Goal: Find specific page/section: Find specific page/section

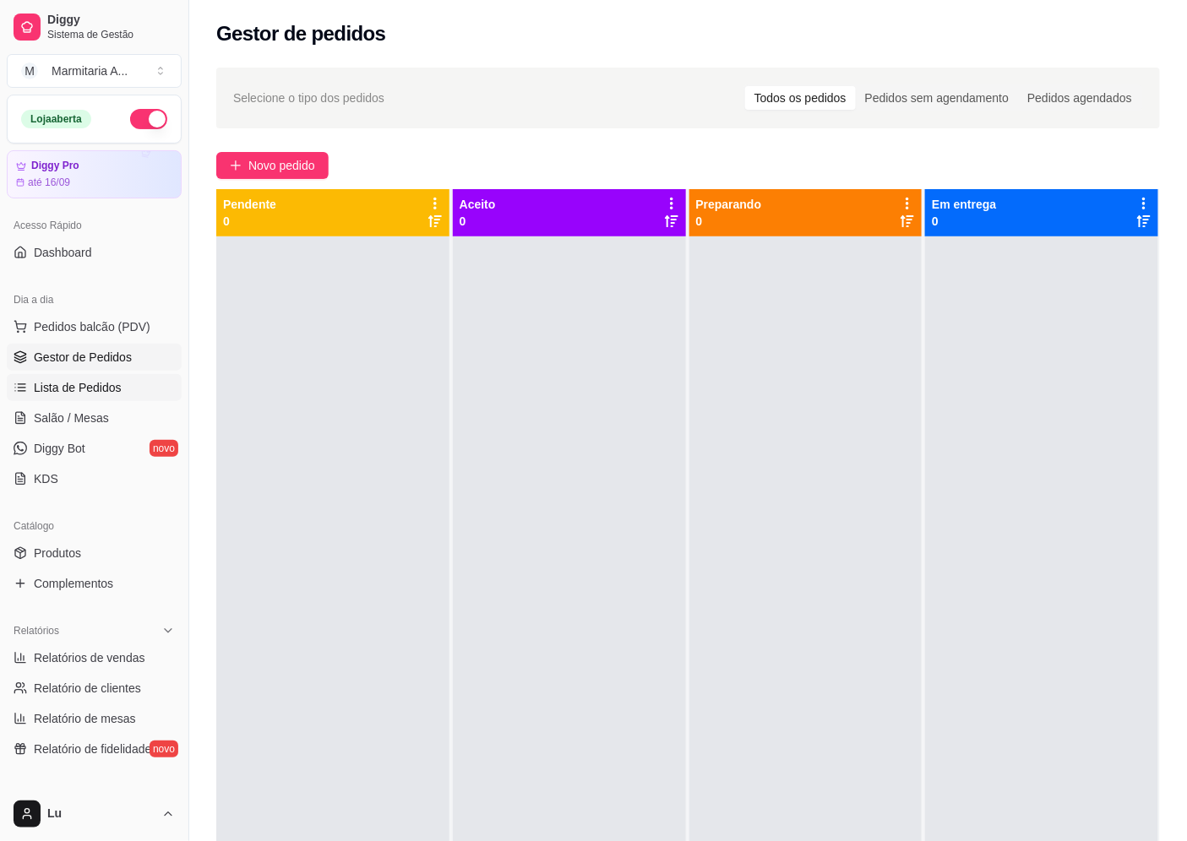
click at [128, 382] on link "Lista de Pedidos" at bounding box center [94, 387] width 175 height 27
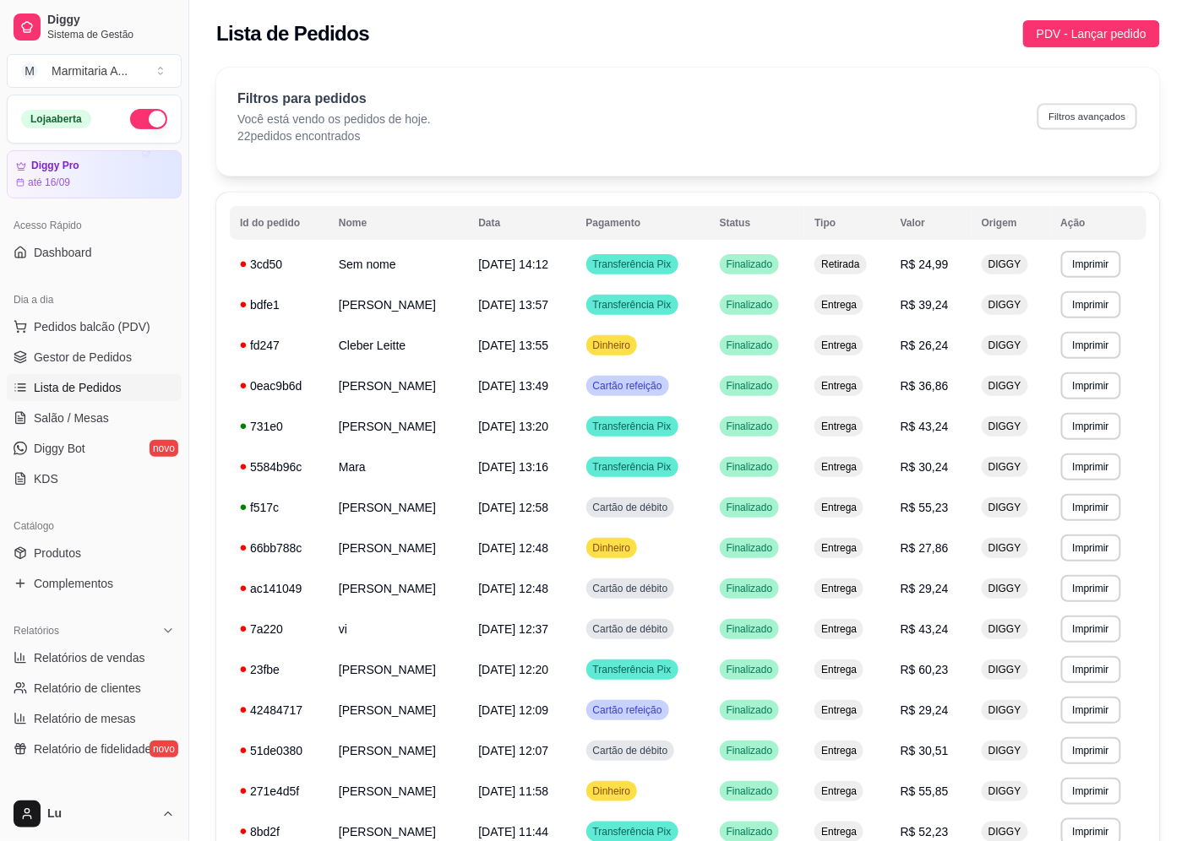
click at [1111, 108] on button "Filtros avançados" at bounding box center [1087, 116] width 100 height 26
select select "0"
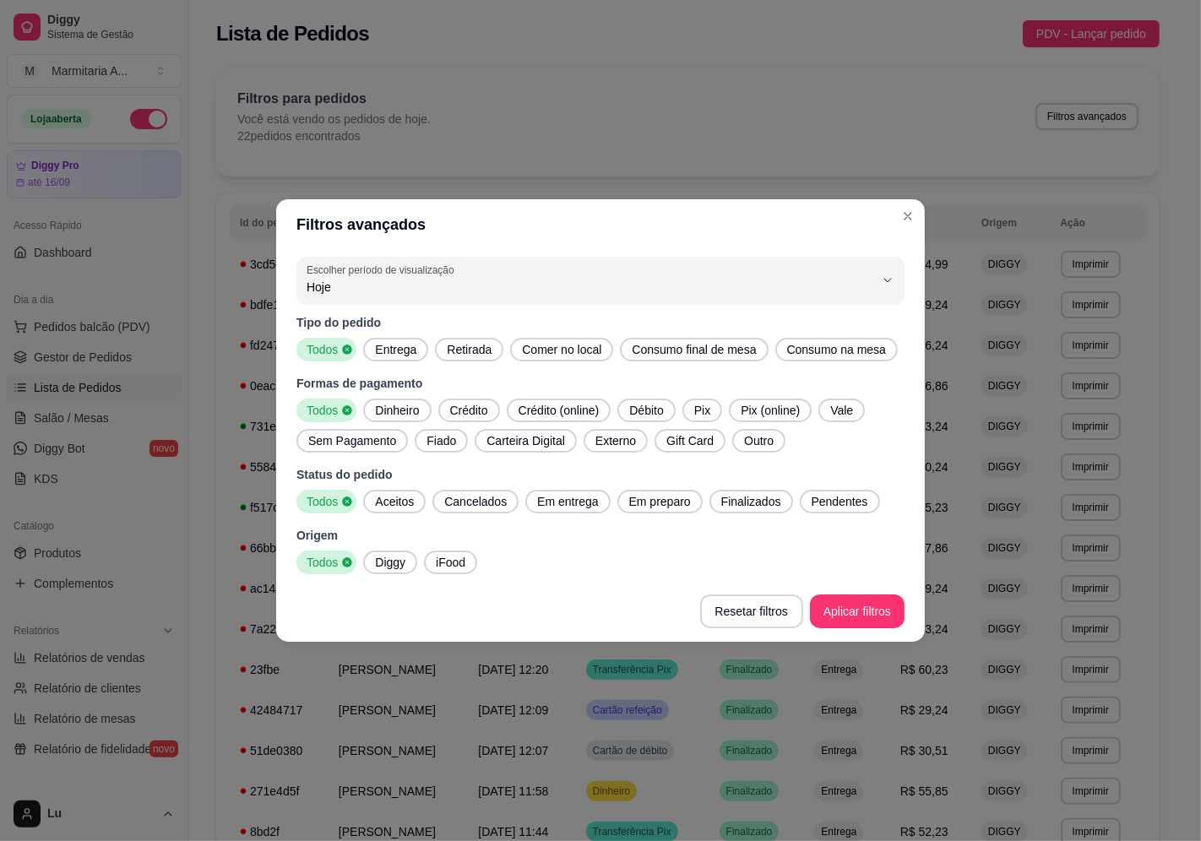
drag, startPoint x: 576, startPoint y: 479, endPoint x: 524, endPoint y: 597, distance: 129.0
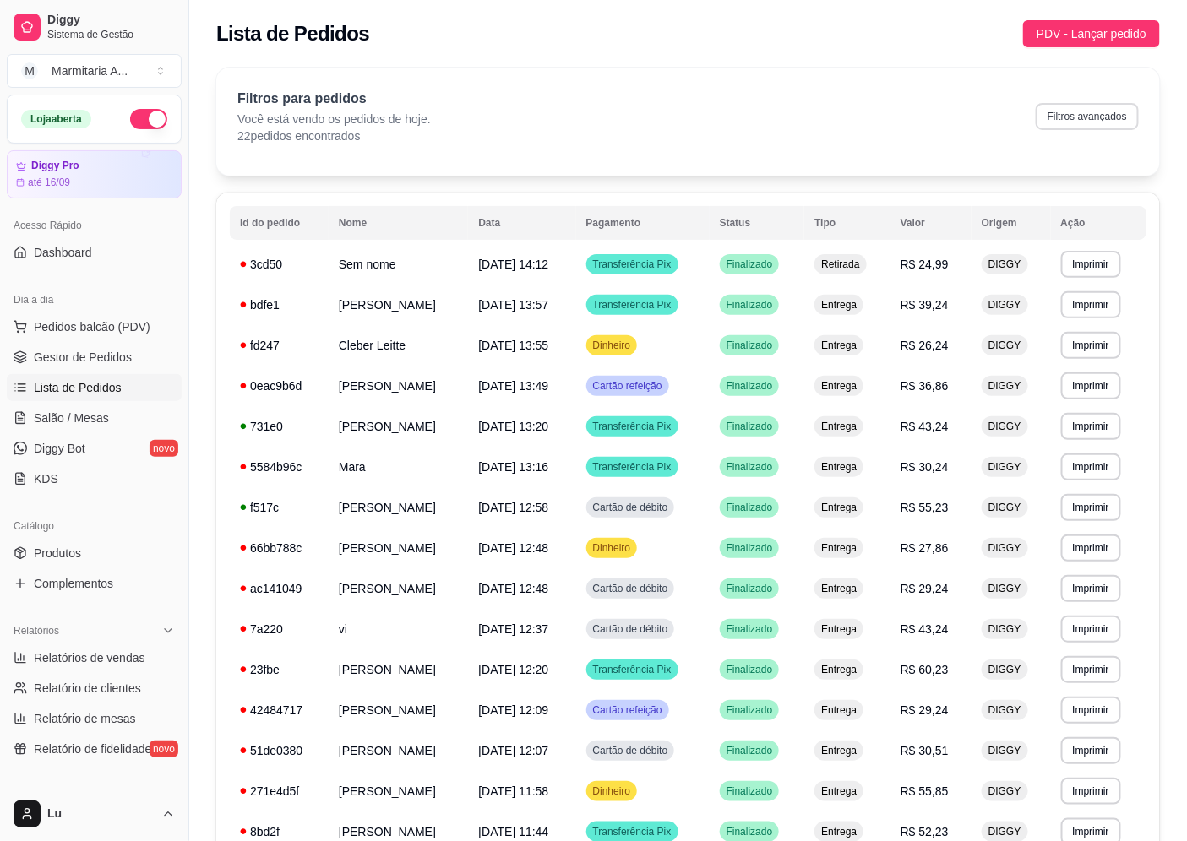
click at [1084, 124] on button "Filtros avançados" at bounding box center [1086, 116] width 103 height 27
select select "0"
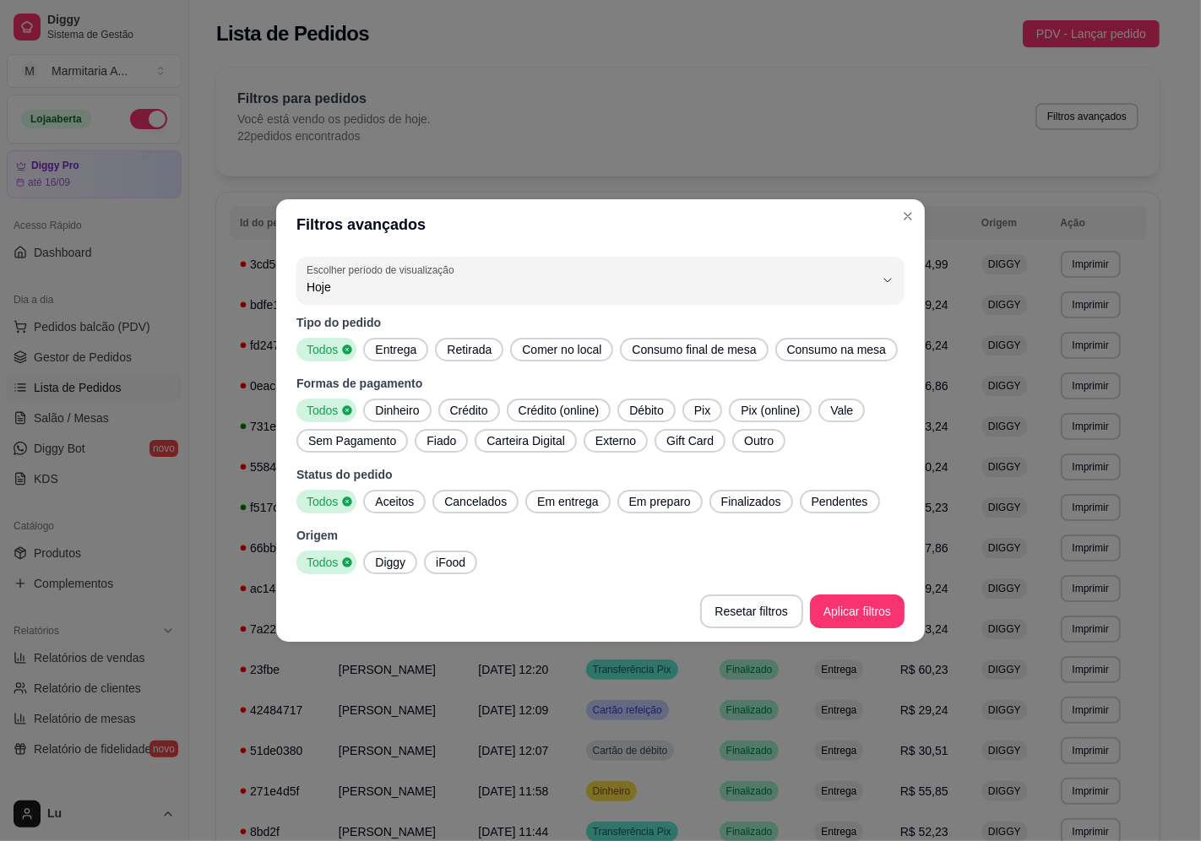
click at [687, 407] on span "Pix" at bounding box center [702, 410] width 30 height 17
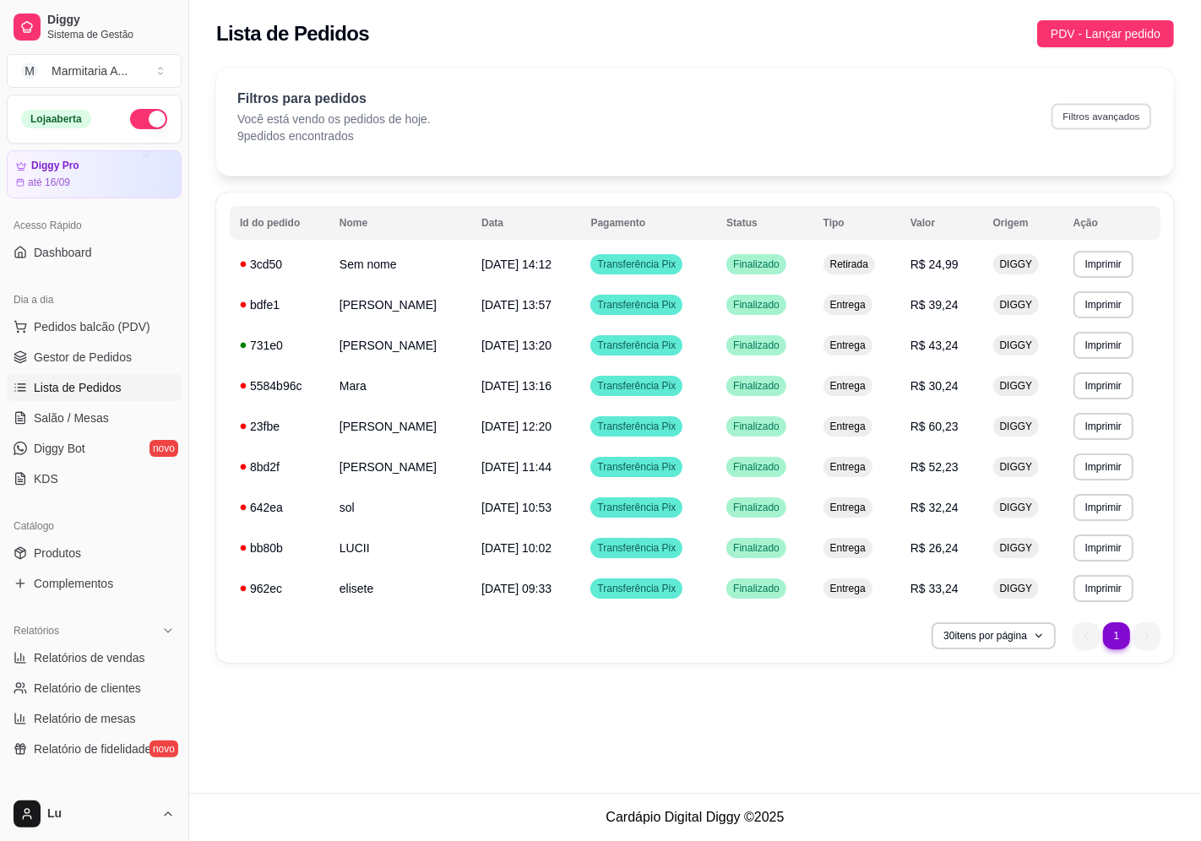
click at [1075, 121] on button "Filtros avançados" at bounding box center [1101, 116] width 100 height 26
select select "0"
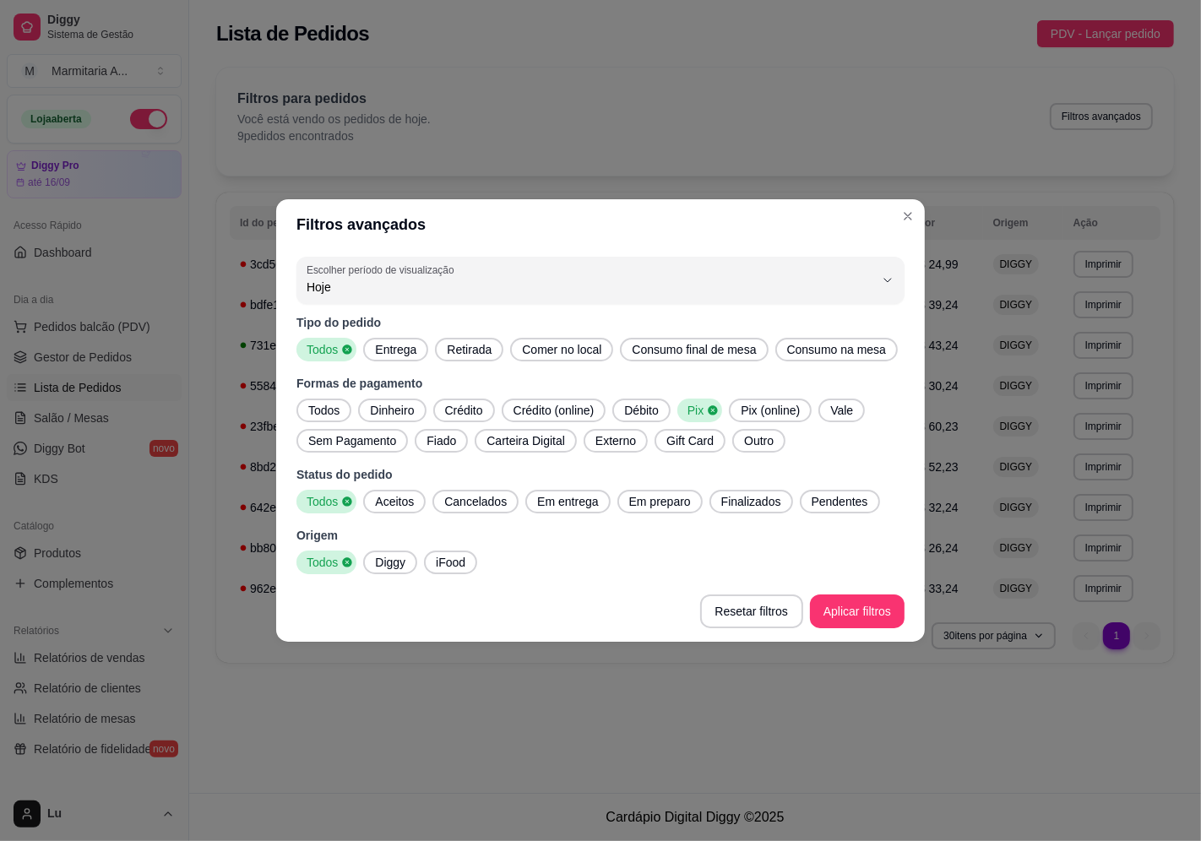
click at [327, 411] on span "Todos" at bounding box center [324, 410] width 45 height 17
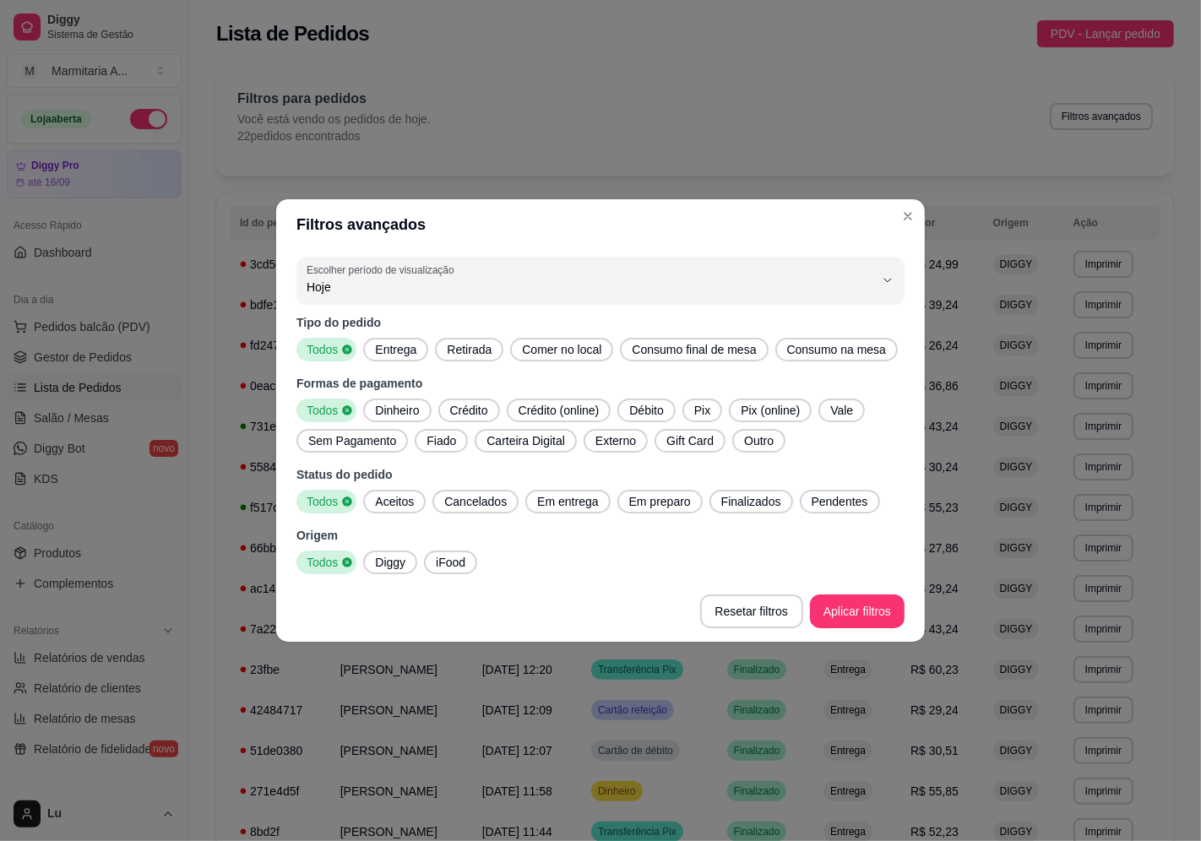
click at [398, 410] on span "Dinheiro" at bounding box center [396, 410] width 57 height 17
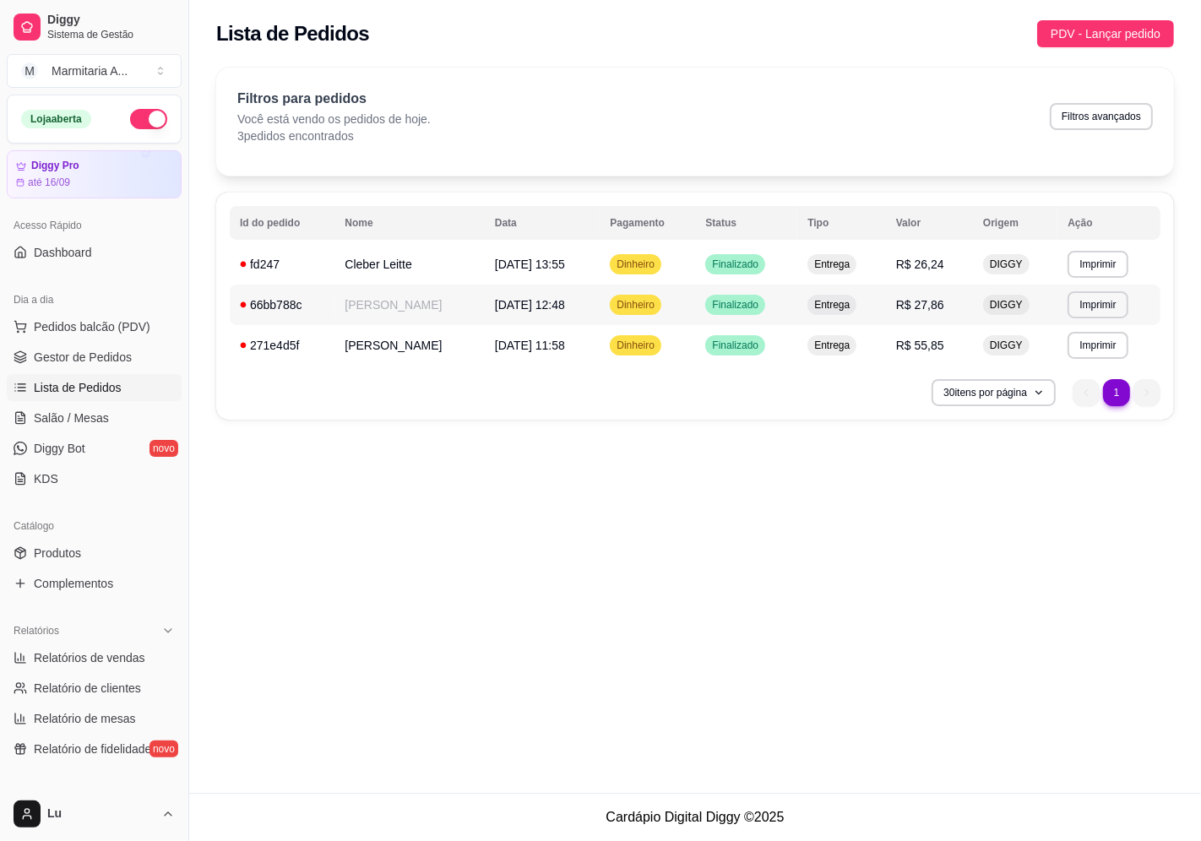
click at [420, 318] on td "[PERSON_NAME]" at bounding box center [408, 305] width 149 height 41
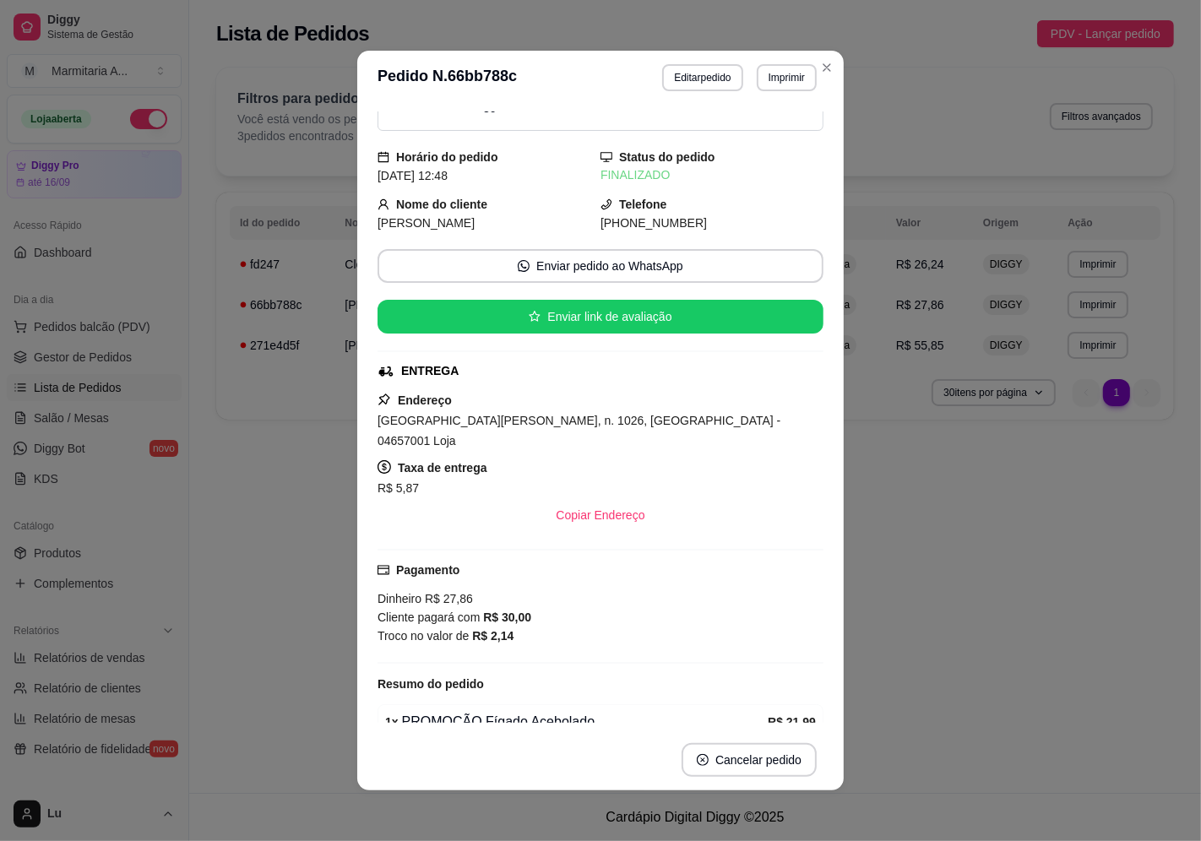
scroll to position [144, 0]
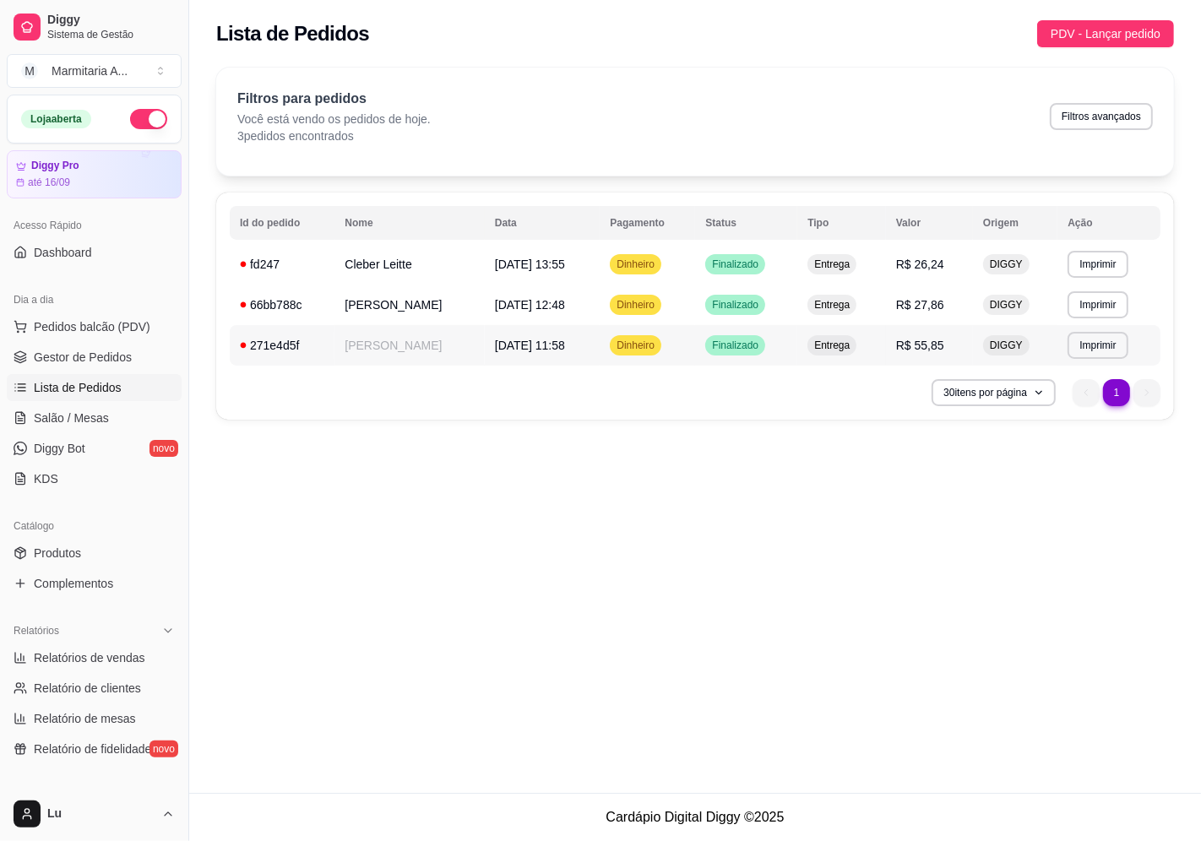
click at [348, 351] on td "[PERSON_NAME]" at bounding box center [408, 345] width 149 height 41
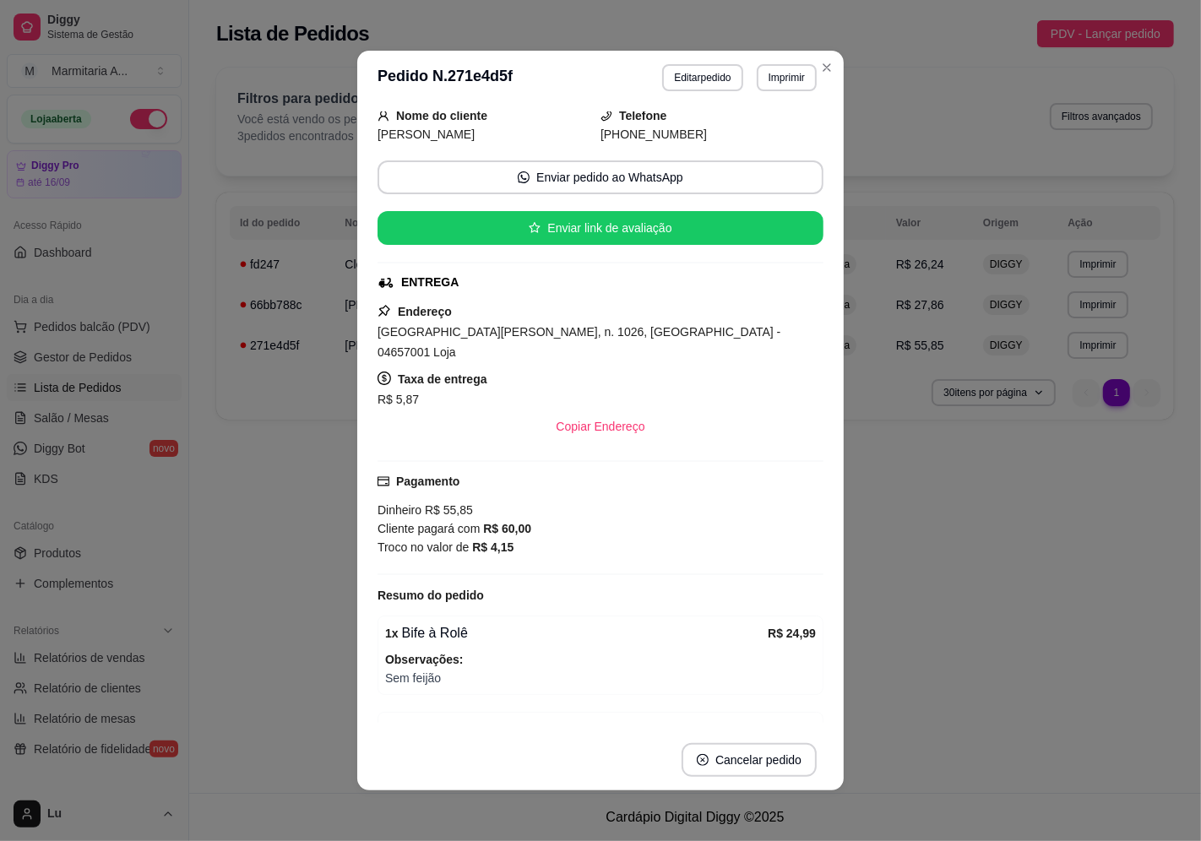
scroll to position [187, 0]
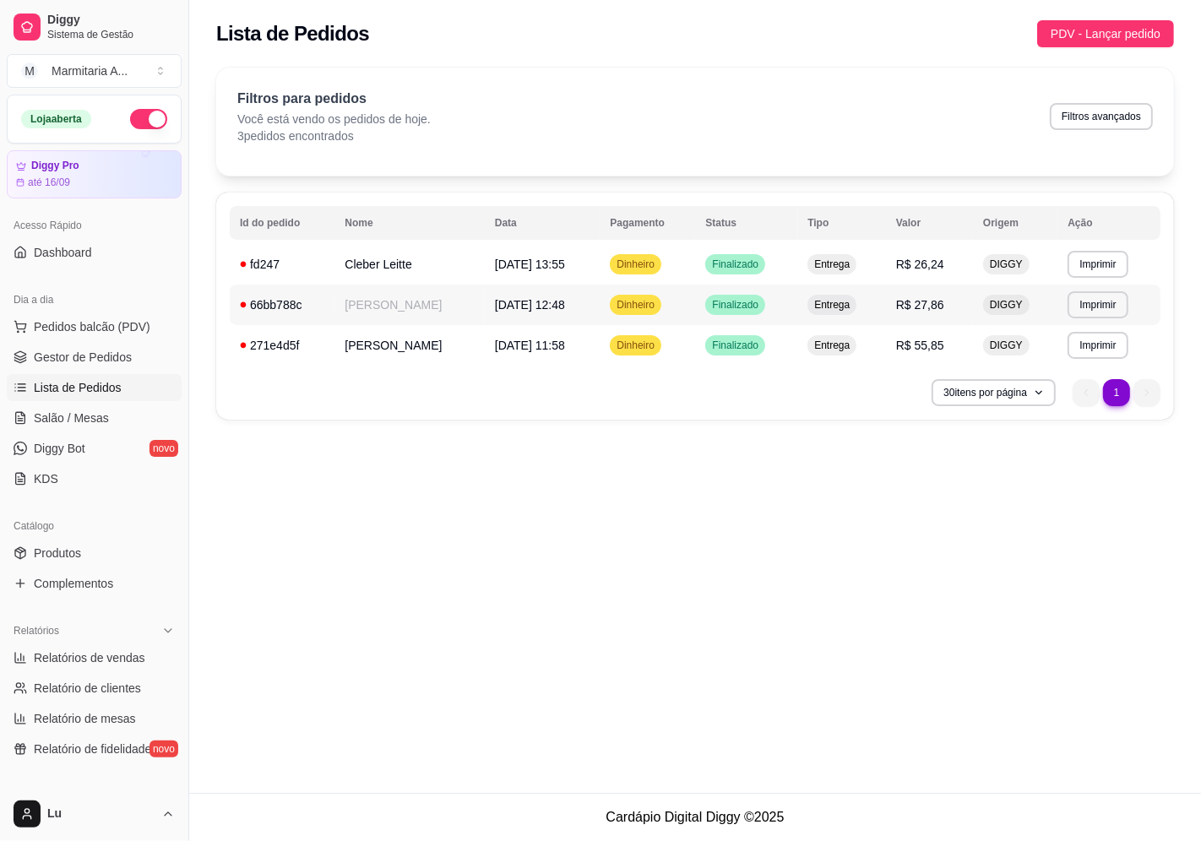
click at [902, 321] on td "R$ 27,86" at bounding box center [929, 305] width 87 height 41
click at [613, 268] on td "Dinheiro" at bounding box center [647, 264] width 95 height 41
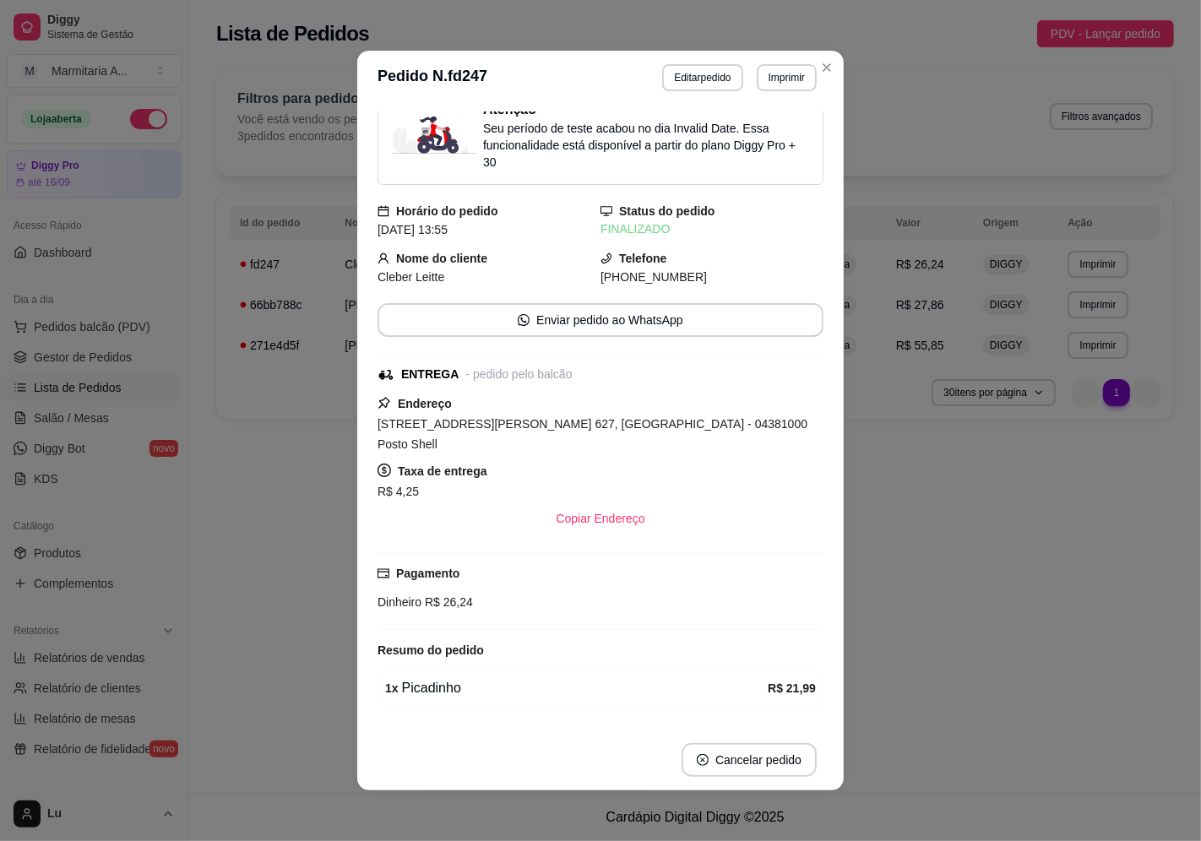
scroll to position [56, 0]
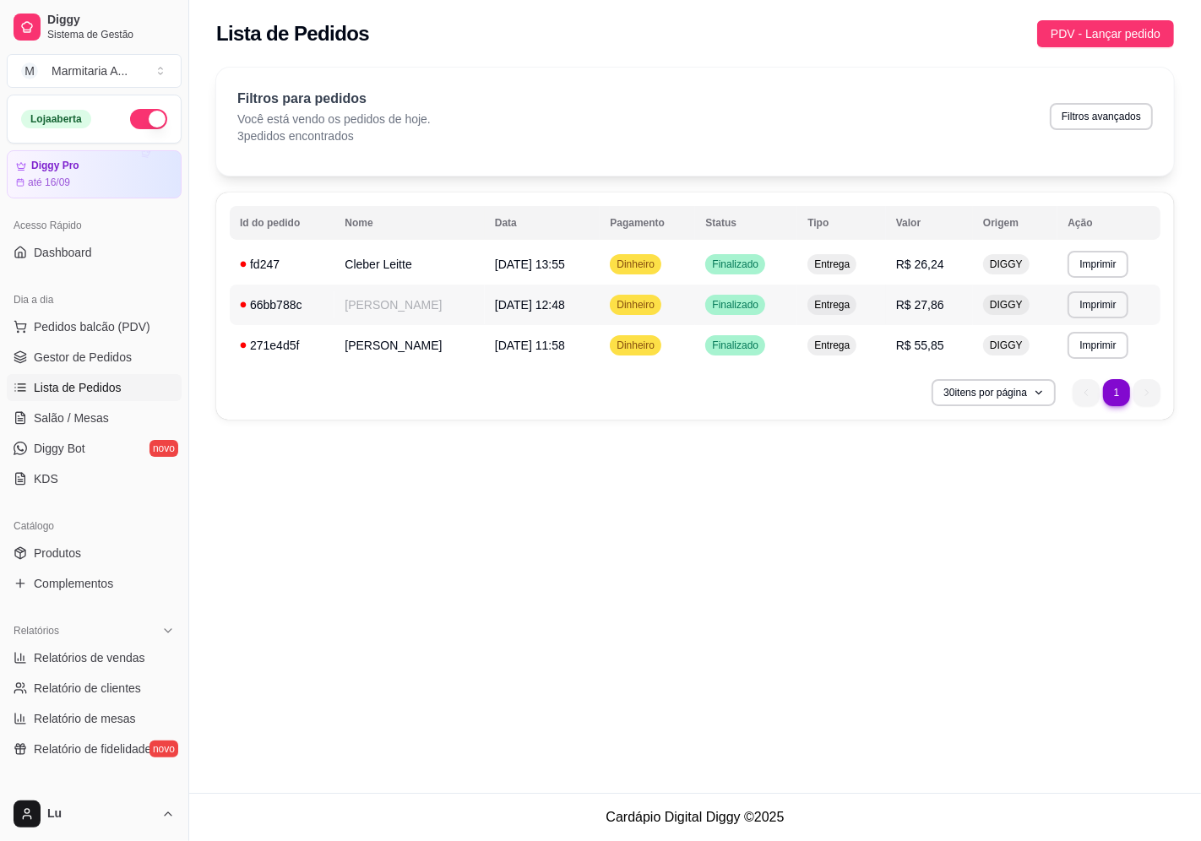
click at [399, 296] on td "[PERSON_NAME]" at bounding box center [408, 305] width 149 height 41
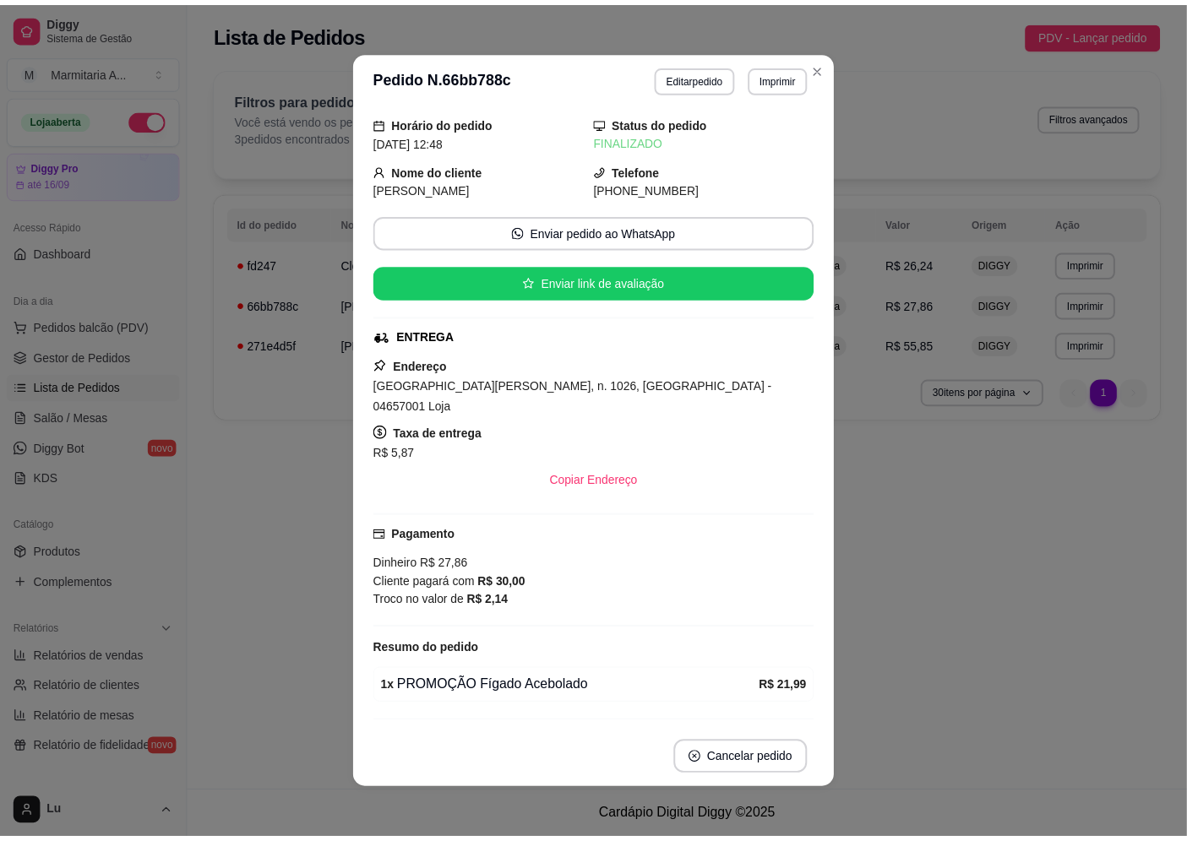
scroll to position [144, 0]
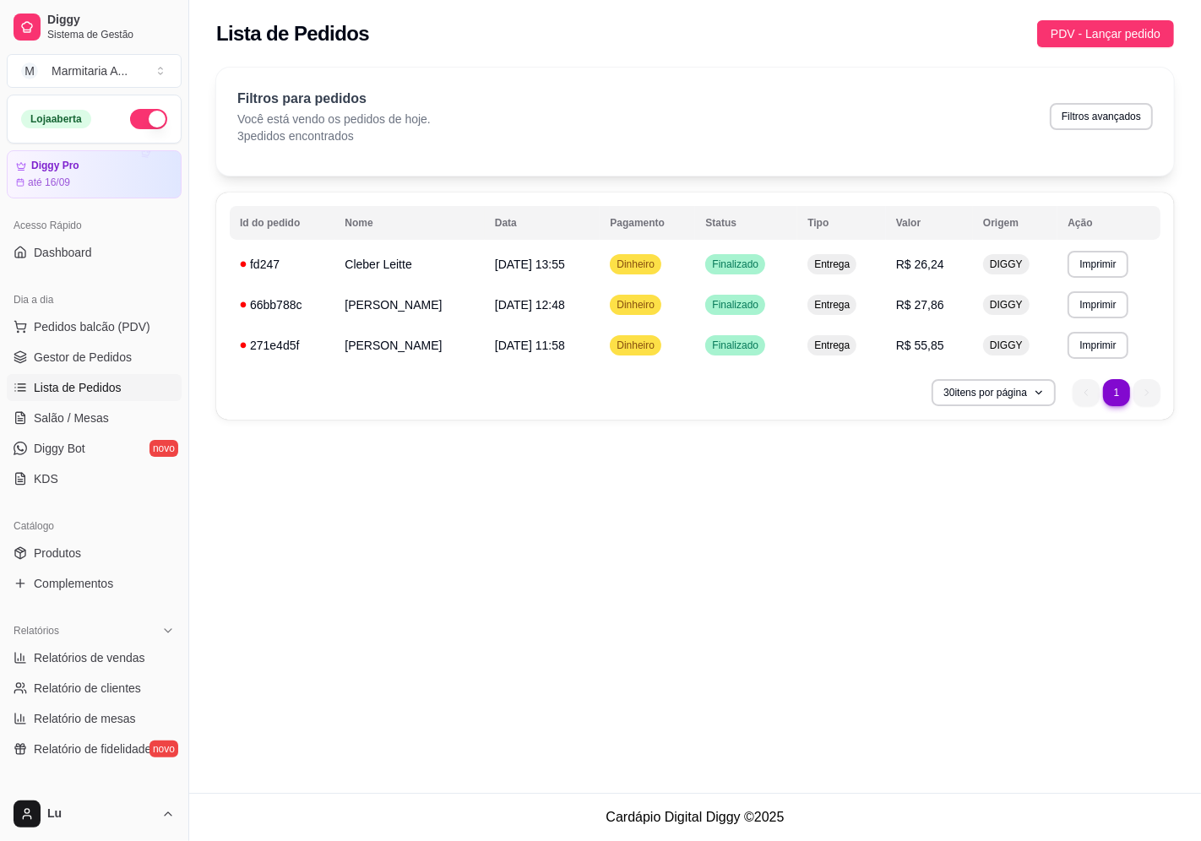
drag, startPoint x: 991, startPoint y: 435, endPoint x: 1096, endPoint y: 52, distance: 396.9
click at [999, 434] on div "**********" at bounding box center [695, 248] width 1012 height 383
click at [1111, 123] on button "Filtros avançados" at bounding box center [1101, 116] width 103 height 27
select select "0"
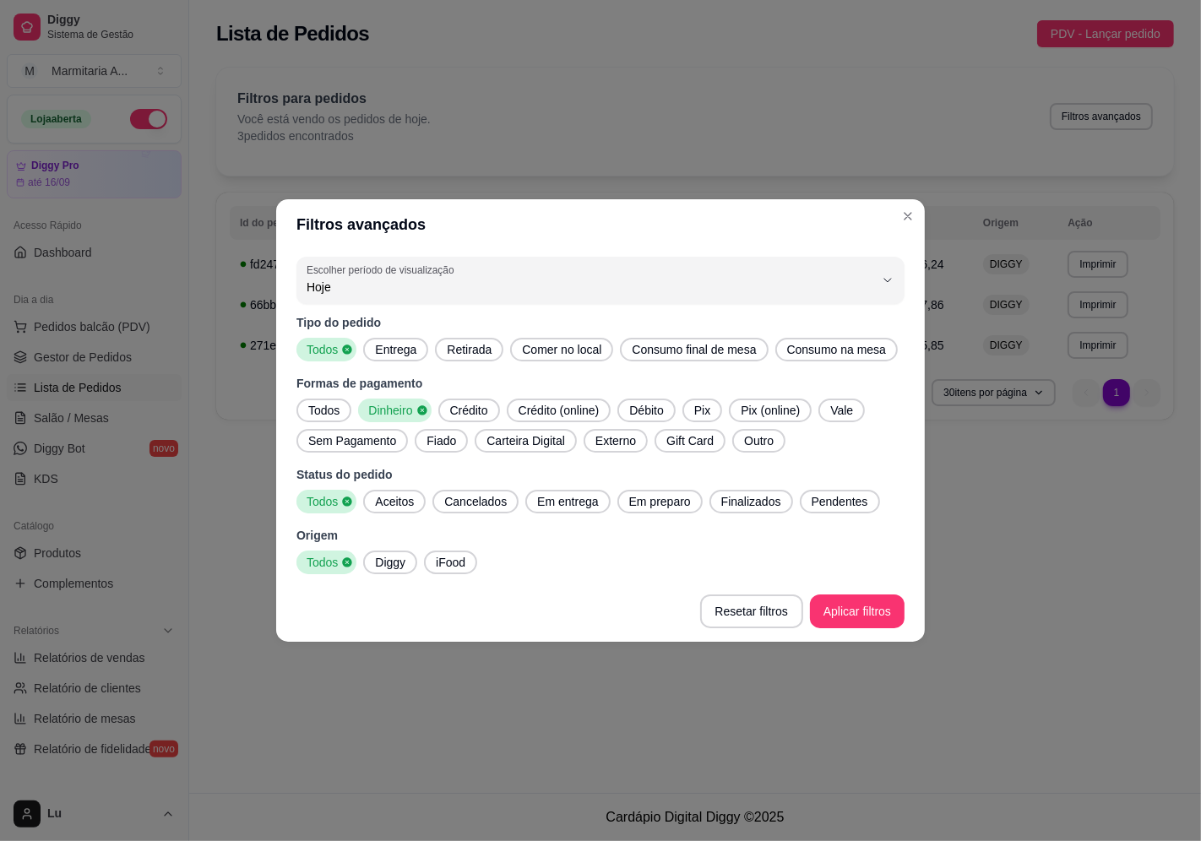
drag, startPoint x: 322, startPoint y: 407, endPoint x: 338, endPoint y: 407, distance: 16.0
click at [322, 408] on span "Todos" at bounding box center [324, 410] width 45 height 17
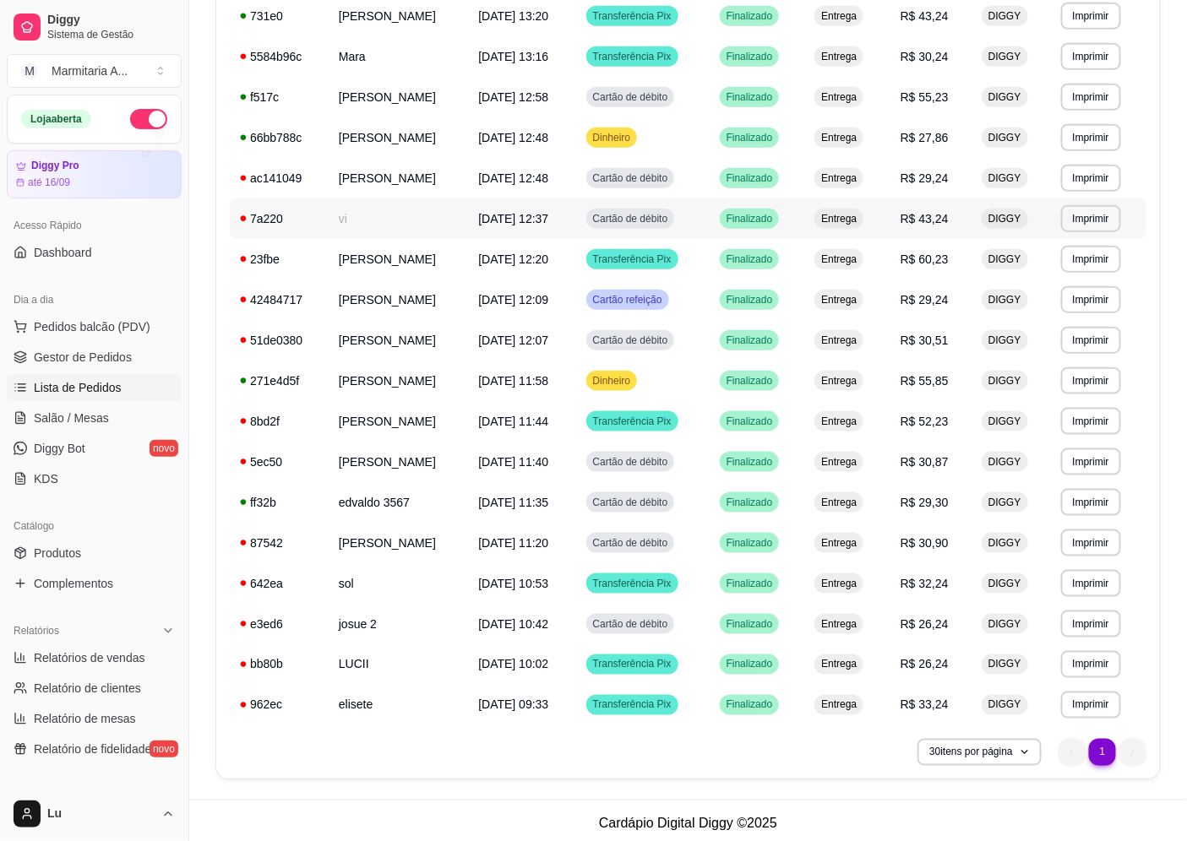
scroll to position [416, 0]
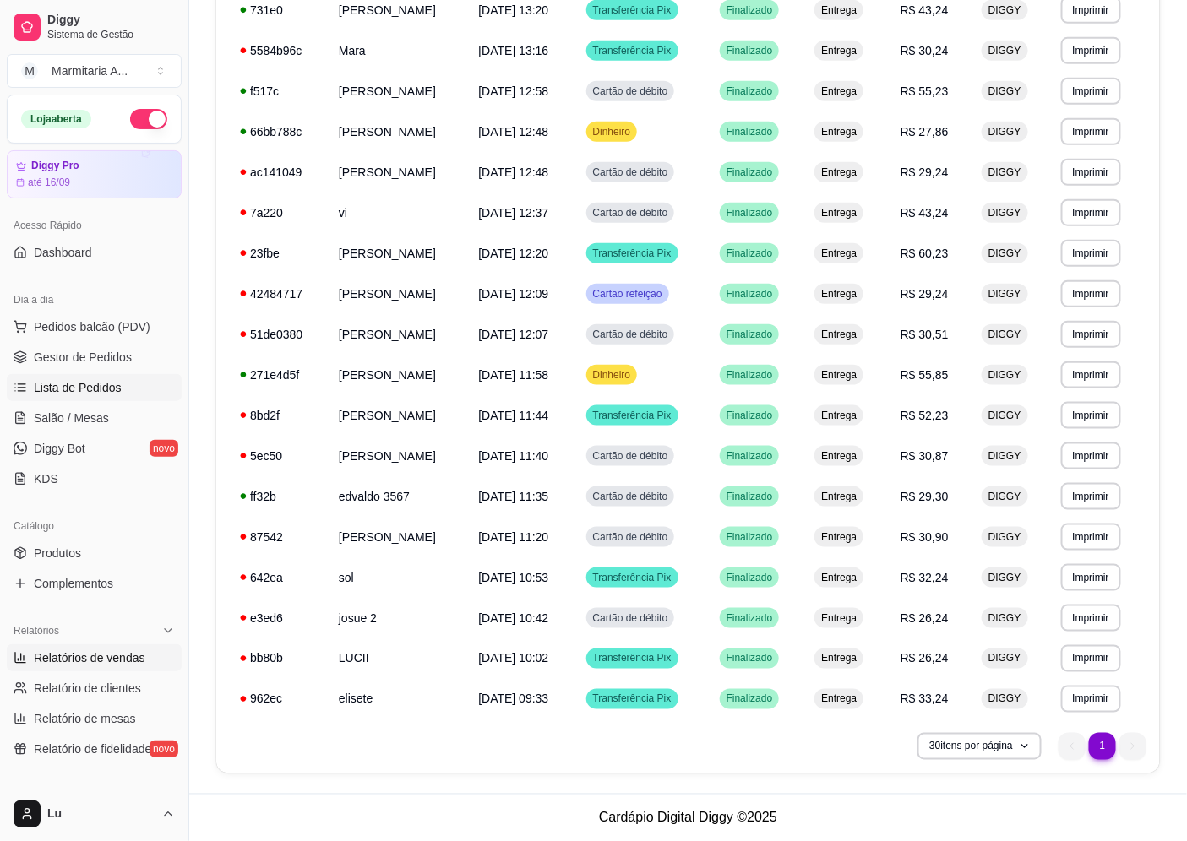
click at [125, 653] on span "Relatórios de vendas" at bounding box center [89, 657] width 111 height 17
select select "ALL"
select select "0"
